Goal: Task Accomplishment & Management: Manage account settings

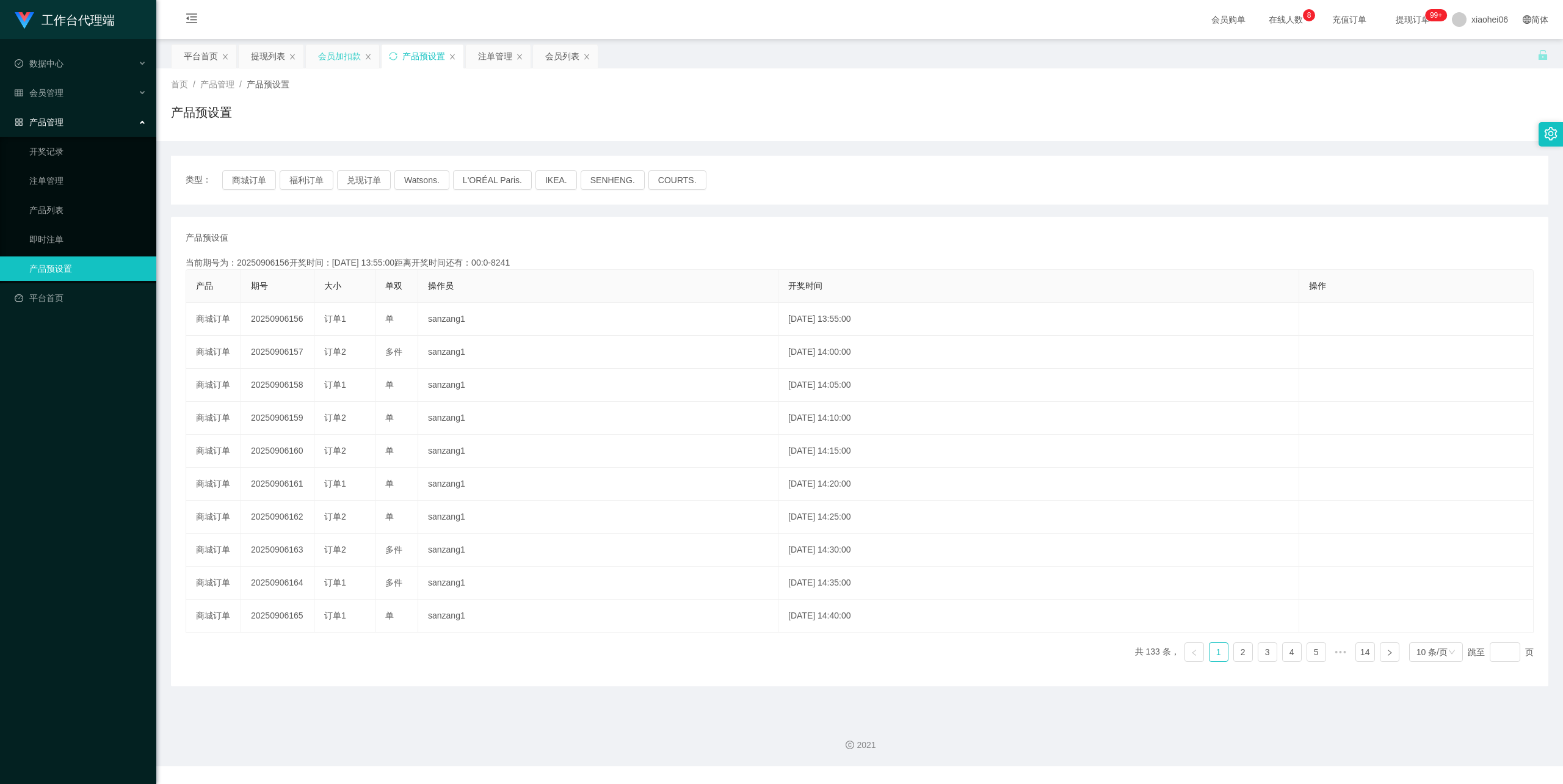
click at [325, 56] on div "会员加扣款" at bounding box center [339, 56] width 43 height 23
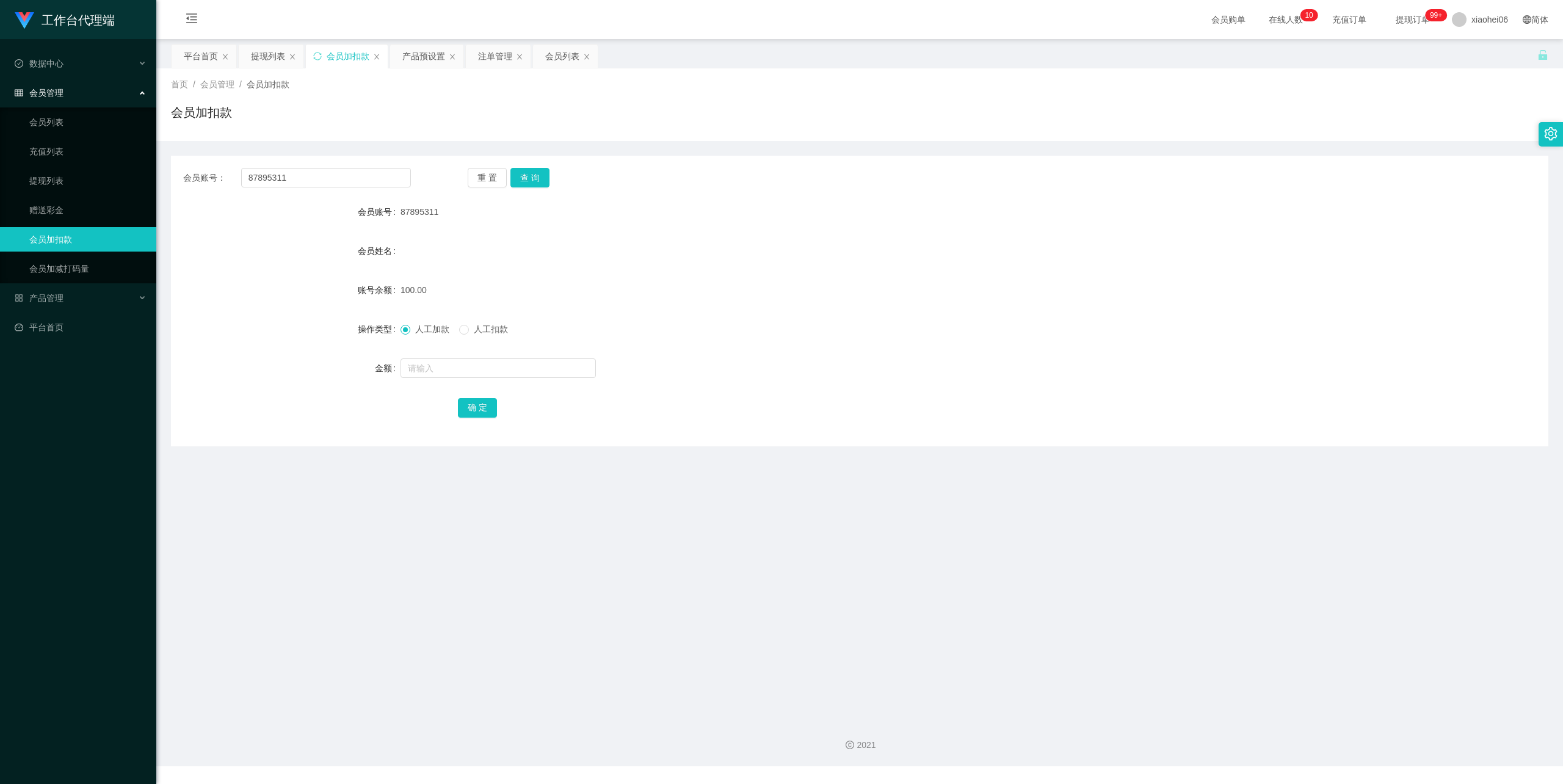
click at [74, 782] on div "工作台代理端 数据中心 会员管理 会员列表 充值列表 提现列表 赠送彩金 会员加扣款 会员加减打码量 产品管理 开奖记录 注单管理 产品列表 即时注单 产品预…" at bounding box center [78, 392] width 156 height 784
click at [167, 570] on main "关闭左侧 关闭右侧 关闭其它 刷新页面 平台首页 提现列表 会员加扣款 产品预设置 注单管理 会员列表 首页 / 会员管理 / 会员加扣款 / 会员加扣款 会…" at bounding box center [859, 374] width 1407 height 670
drag, startPoint x: 300, startPoint y: 179, endPoint x: 106, endPoint y: 165, distance: 194.6
click at [101, 165] on section "工作台代理端 数据中心 会员管理 会员列表 充值列表 提现列表 赠送彩金 会员加扣款 会员加减打码量 产品管理 开奖记录 注单管理 产品列表 即时注单 产品预…" at bounding box center [781, 383] width 1563 height 766
paste input "sandy"
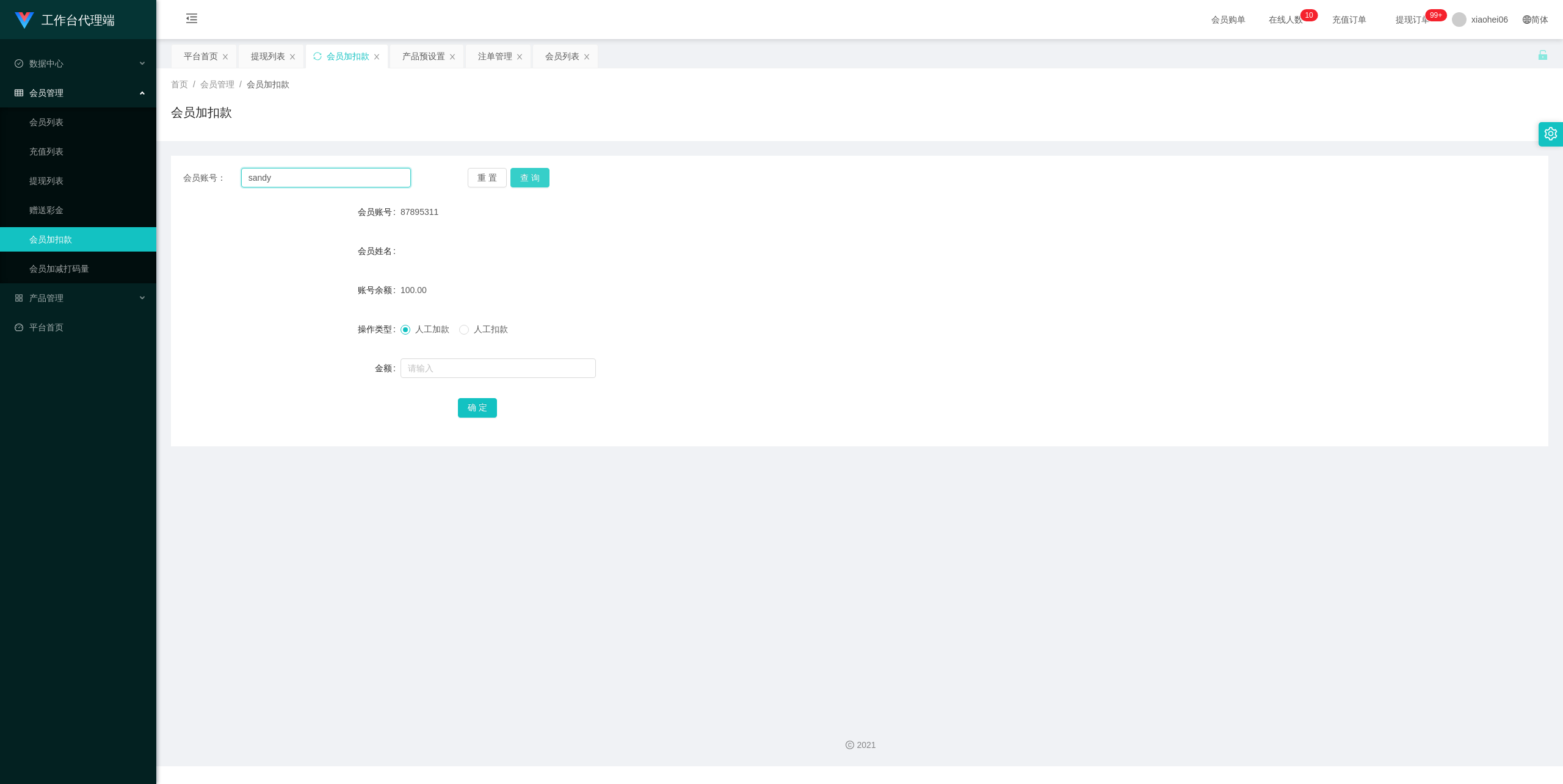
type input "sandy"
drag, startPoint x: 536, startPoint y: 172, endPoint x: 529, endPoint y: 182, distance: 12.7
click at [536, 172] on button "查 询" at bounding box center [529, 178] width 39 height 20
click at [463, 359] on input "text" at bounding box center [497, 368] width 195 height 20
type input "12000"
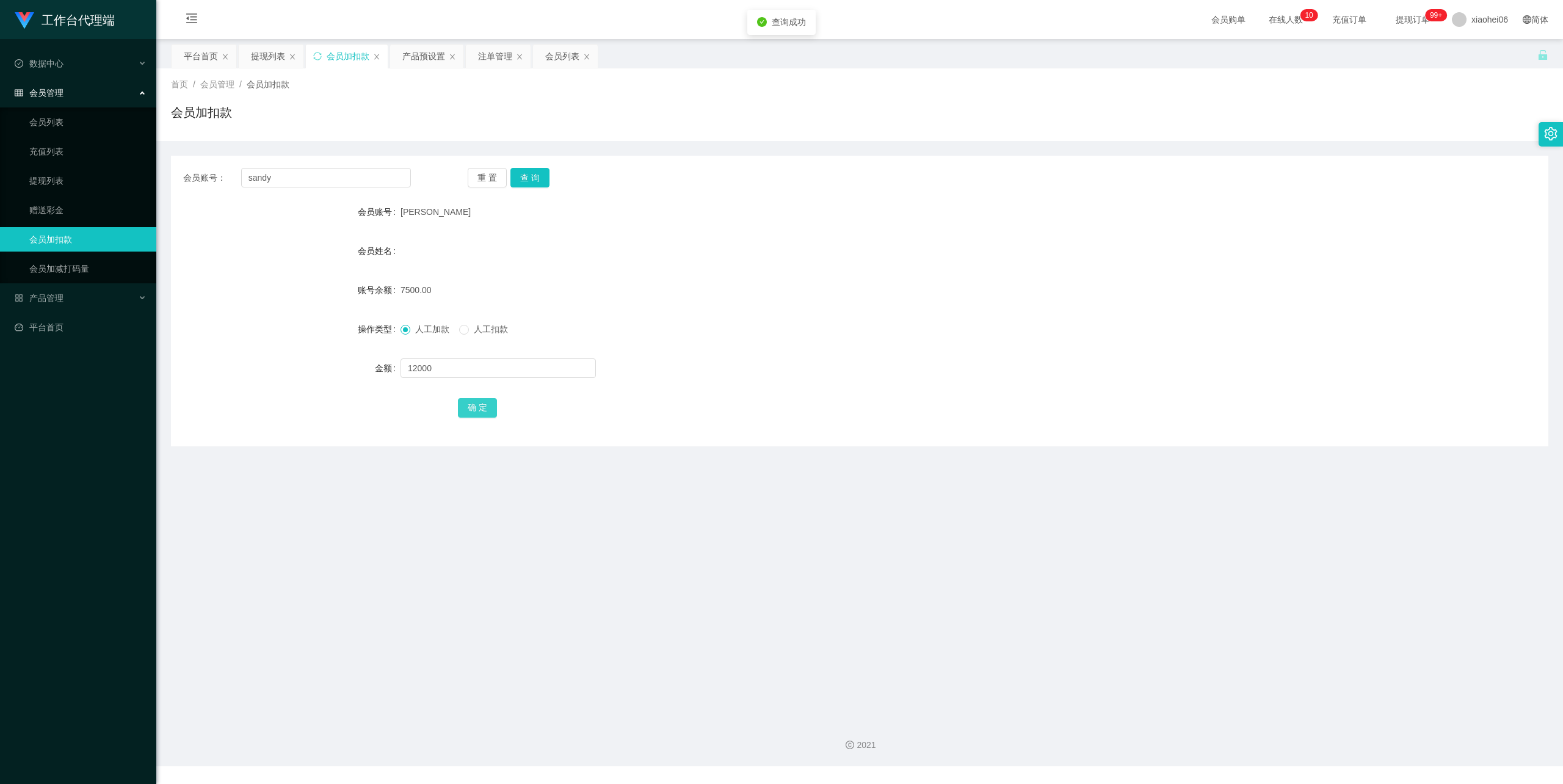
click at [481, 409] on button "确 定" at bounding box center [477, 408] width 39 height 20
drag, startPoint x: 996, startPoint y: 284, endPoint x: 1006, endPoint y: 278, distance: 11.5
click at [997, 284] on div "19500.00" at bounding box center [801, 290] width 803 height 24
drag, startPoint x: 304, startPoint y: 186, endPoint x: 110, endPoint y: 178, distance: 193.7
click at [95, 179] on section "工作台代理端 数据中心 会员管理 会员列表 充值列表 提现列表 赠送彩金 会员加扣款 会员加减打码量 产品管理 开奖记录 注单管理 产品列表 即时注单 产品预…" at bounding box center [781, 383] width 1563 height 766
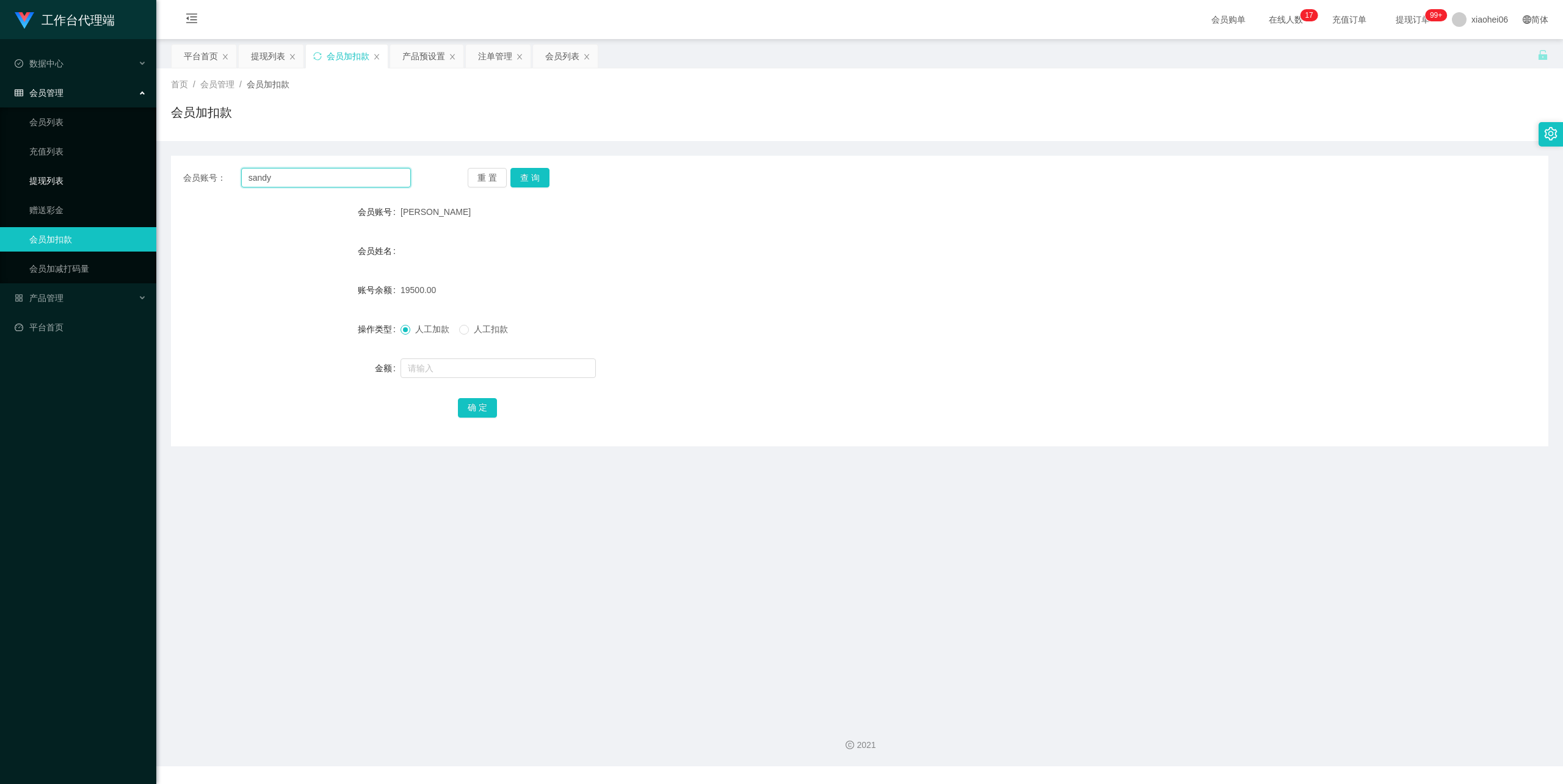
paste input "jieshao"
click at [516, 173] on button "查 询" at bounding box center [529, 178] width 39 height 20
click at [691, 236] on form "会员账号 jieshao 会员姓名 [PERSON_NAME] thuan kiat 账号余额 0.00 操作类型 人工加款 人工扣款 金额 确 定" at bounding box center [859, 310] width 1377 height 220
click at [432, 252] on span "[PERSON_NAME] thuan kiat" at bounding box center [455, 251] width 110 height 10
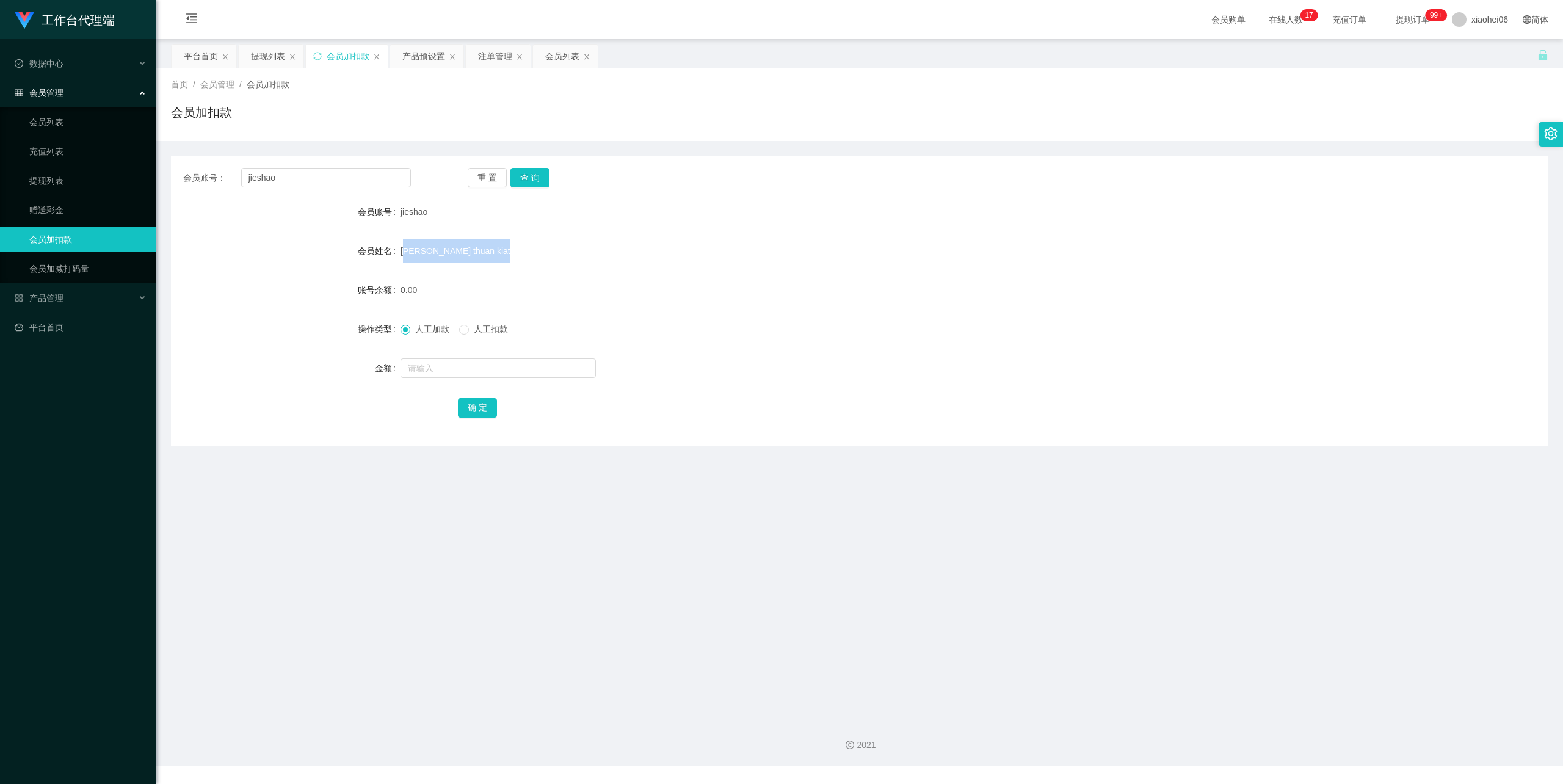
click at [432, 252] on span "[PERSON_NAME] thuan kiat" at bounding box center [455, 251] width 110 height 10
click at [595, 259] on div "[PERSON_NAME] thuan kiat" at bounding box center [801, 251] width 803 height 24
click at [514, 262] on div "[PERSON_NAME] thuan kiat" at bounding box center [801, 251] width 803 height 24
click at [471, 252] on div "[PERSON_NAME] thuan kiat" at bounding box center [801, 251] width 803 height 24
click at [418, 254] on span "[PERSON_NAME] thuan kiat" at bounding box center [455, 251] width 110 height 10
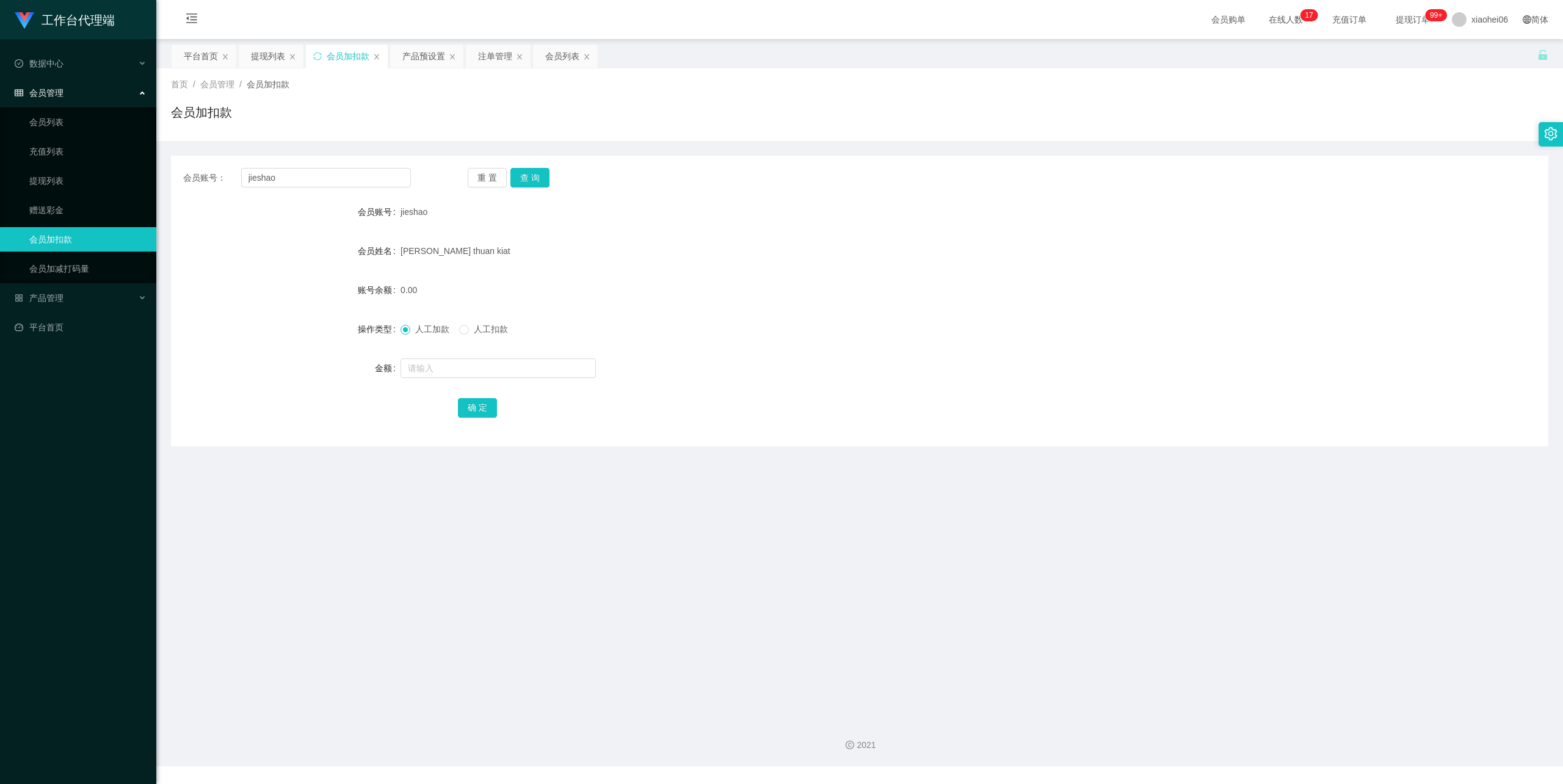
click at [418, 247] on span "[PERSON_NAME] thuan kiat" at bounding box center [455, 251] width 110 height 10
drag, startPoint x: 320, startPoint y: 174, endPoint x: 339, endPoint y: 198, distance: 30.4
click at [115, 168] on section "工作台代理端 数据中心 会员管理 会员列表 充值列表 提现列表 赠送彩金 会员加扣款 会员加减打码量 产品管理 开奖记录 注单管理 产品列表 即时注单 产品预…" at bounding box center [781, 383] width 1563 height 766
paste input "yaosing12"
type input "yaosing12"
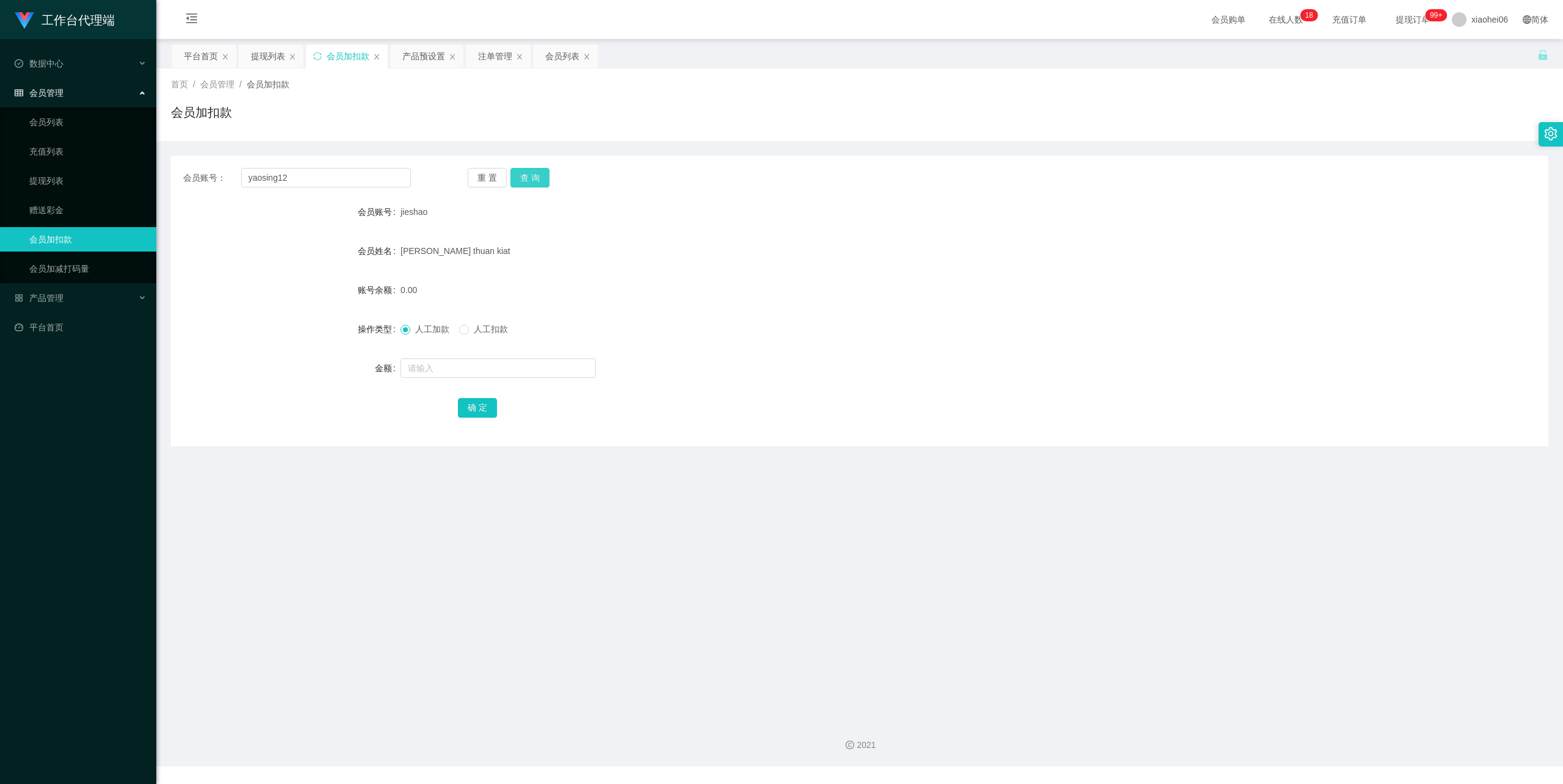
click at [535, 170] on button "查 询" at bounding box center [529, 178] width 39 height 20
click at [455, 363] on input "text" at bounding box center [497, 368] width 195 height 20
click at [899, 230] on form "会员账号 yaosing12 会员姓名 账号余额 2200.00 操作类型 人工加款 人工扣款 金额 确 定" at bounding box center [859, 310] width 1377 height 220
